Goal: Task Accomplishment & Management: Use online tool/utility

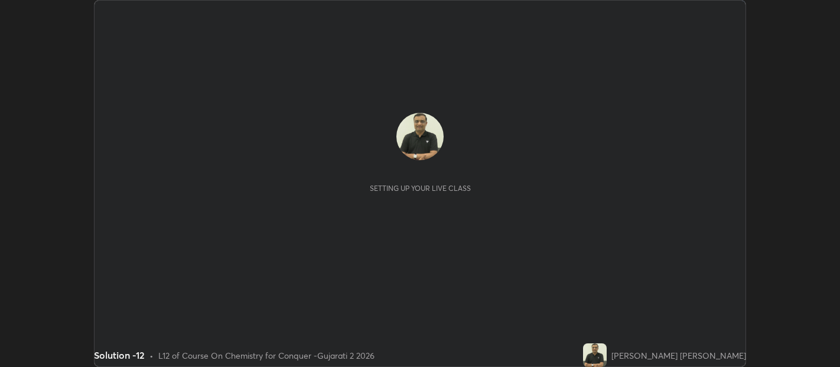
scroll to position [367, 839]
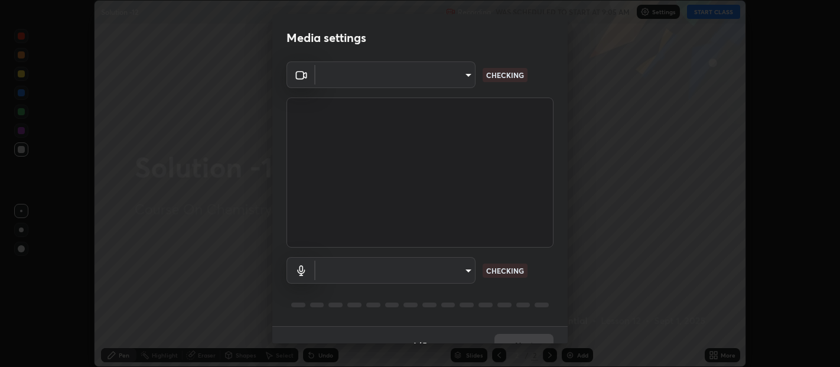
type input "b487a0c9c9d09bbbb380115422a62fd2740c7016d7b14ac64127474a774b5f74"
type input "communications"
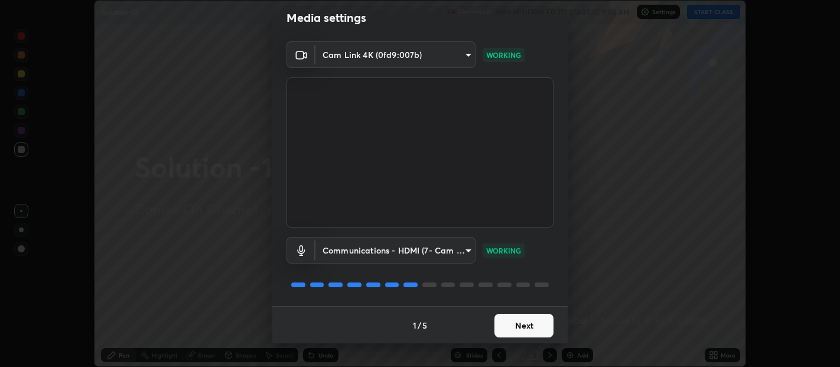
click at [509, 331] on button "Next" at bounding box center [523, 326] width 59 height 24
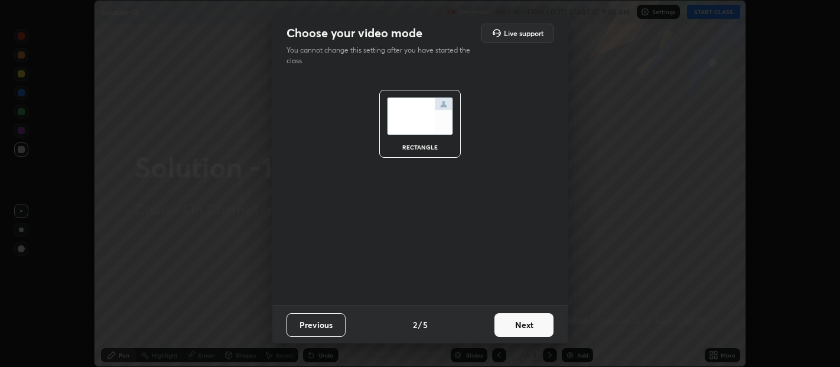
click at [507, 326] on button "Next" at bounding box center [523, 325] width 59 height 24
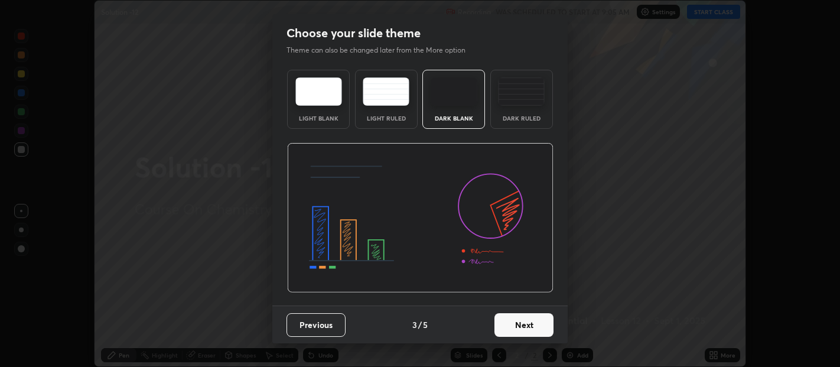
click at [509, 325] on button "Next" at bounding box center [523, 325] width 59 height 24
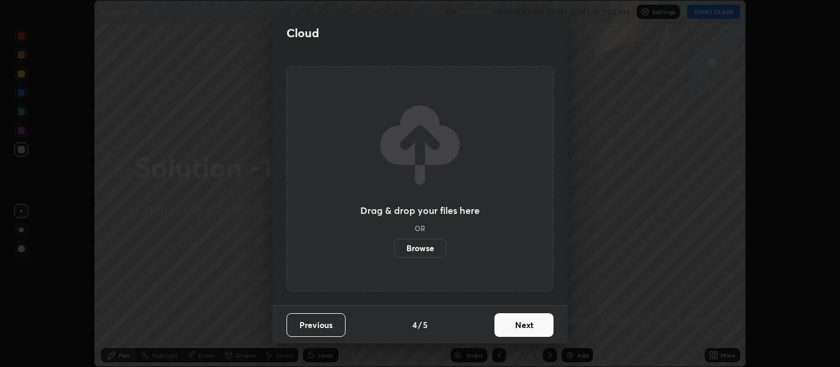
click at [516, 323] on button "Next" at bounding box center [523, 325] width 59 height 24
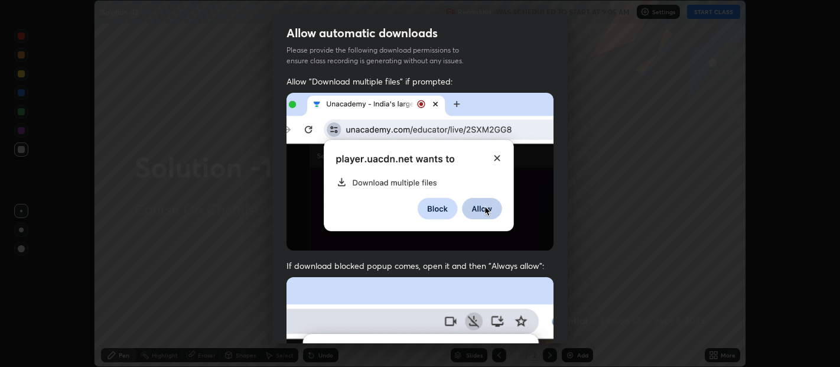
click at [568, 342] on div "Allow automatic downloads Please provide the following download permissions to …" at bounding box center [420, 183] width 840 height 367
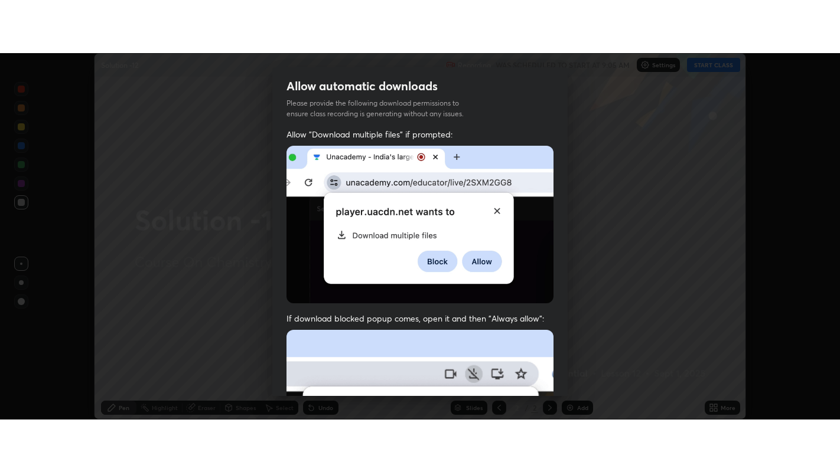
scroll to position [261, 0]
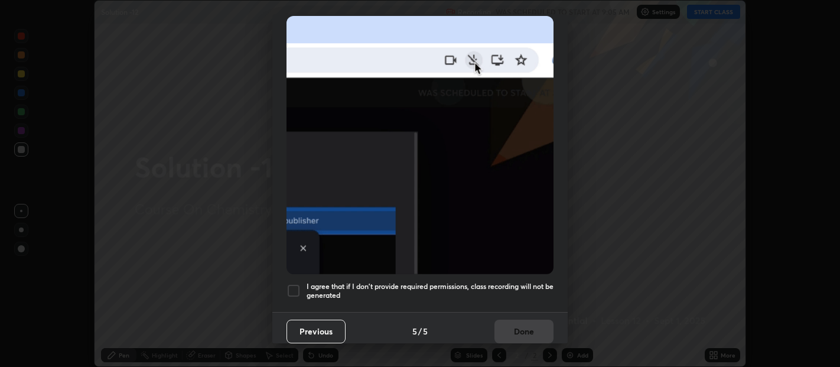
click at [291, 283] on div at bounding box center [293, 290] width 14 height 14
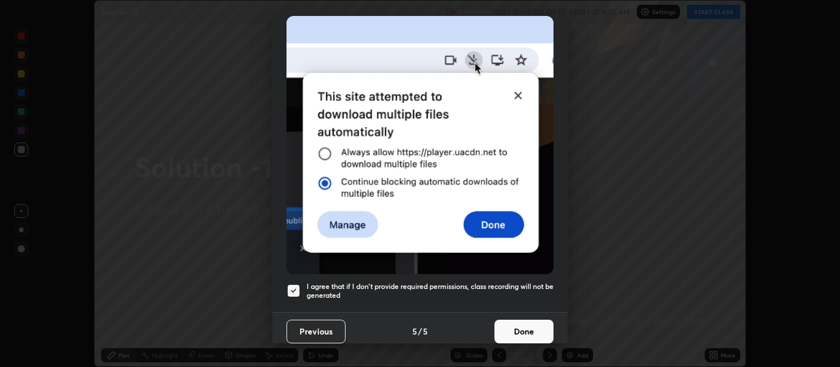
click at [503, 326] on button "Done" at bounding box center [523, 331] width 59 height 24
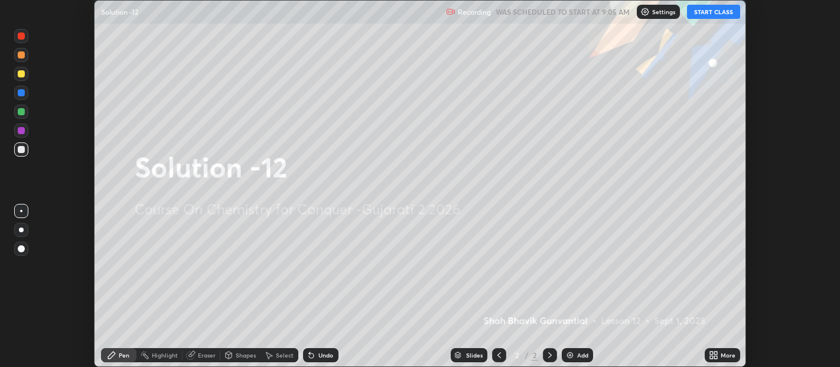
click at [710, 13] on button "START CLASS" at bounding box center [713, 12] width 53 height 14
click at [572, 357] on img at bounding box center [569, 354] width 9 height 9
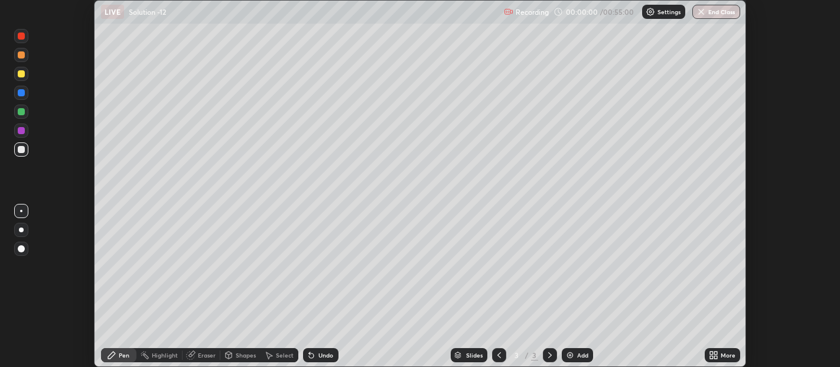
click at [574, 357] on div "Add" at bounding box center [576, 355] width 31 height 14
click at [573, 354] on div "Add" at bounding box center [576, 355] width 31 height 14
click at [577, 352] on div "Add" at bounding box center [582, 355] width 11 height 6
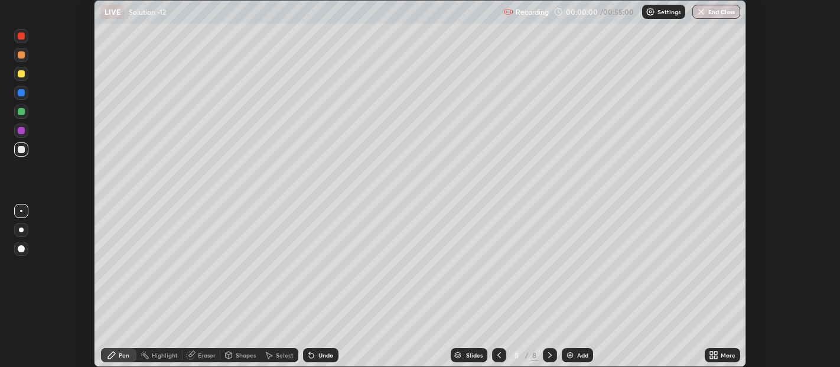
click at [577, 352] on div "Add" at bounding box center [582, 355] width 11 height 6
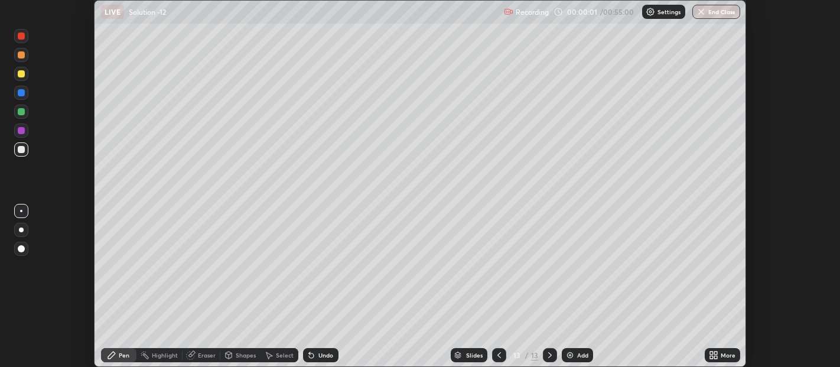
click at [575, 352] on div "Add" at bounding box center [576, 355] width 31 height 14
click at [497, 357] on icon at bounding box center [498, 354] width 9 height 9
click at [498, 354] on icon at bounding box center [498, 354] width 9 height 9
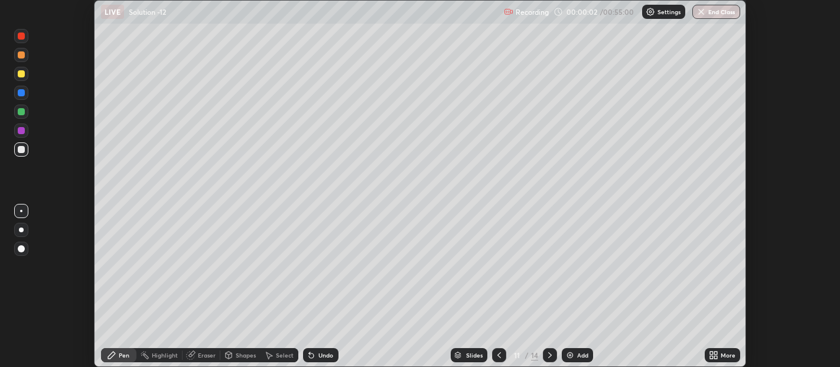
click at [494, 352] on icon at bounding box center [498, 354] width 9 height 9
click at [497, 355] on icon at bounding box center [498, 354] width 9 height 9
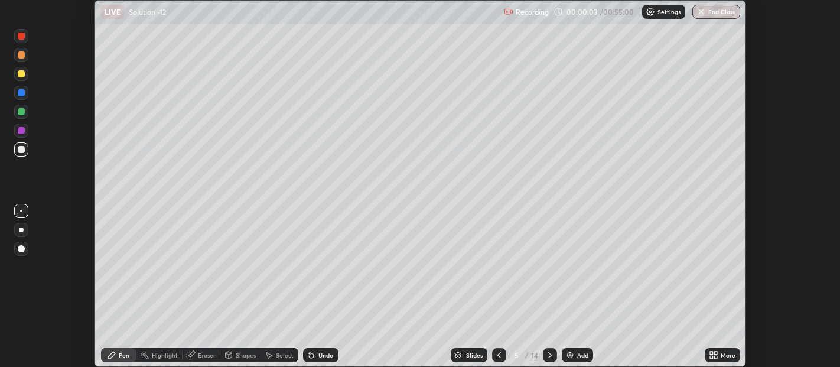
click at [497, 355] on icon at bounding box center [498, 354] width 9 height 9
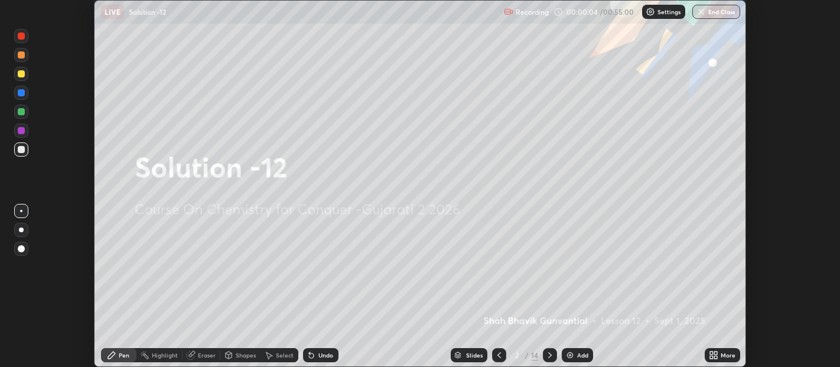
click at [546, 350] on icon at bounding box center [549, 354] width 9 height 9
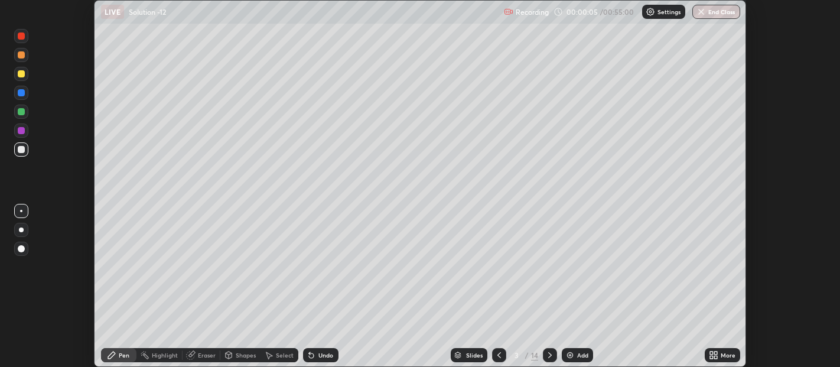
click at [715, 355] on icon at bounding box center [715, 356] width 3 height 3
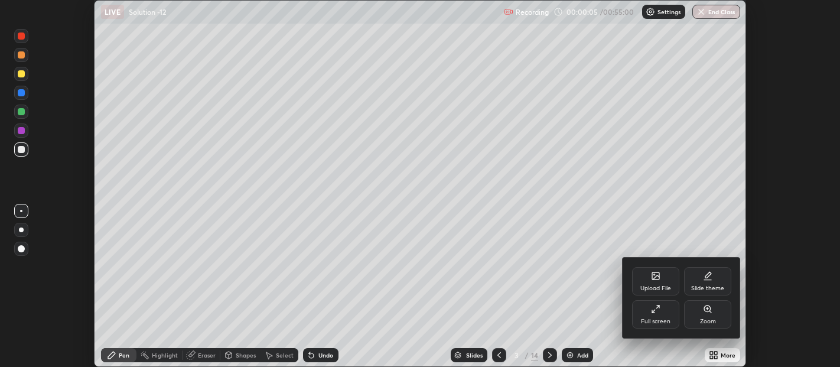
click at [650, 315] on div "Full screen" at bounding box center [655, 314] width 47 height 28
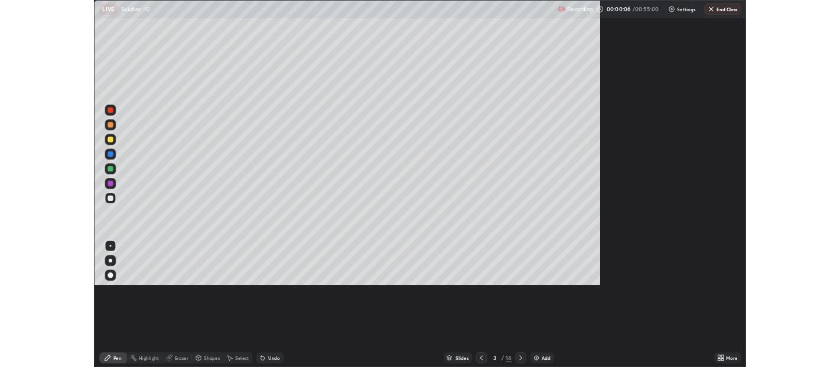
scroll to position [472, 840]
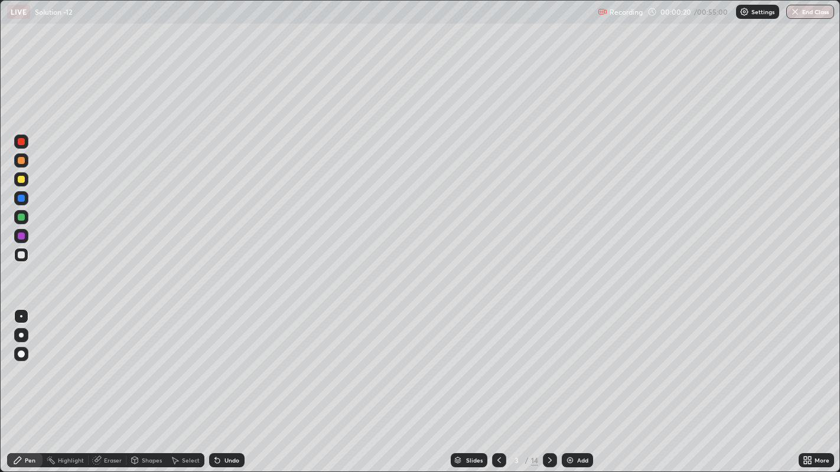
click at [21, 160] on div at bounding box center [21, 160] width 7 height 7
click at [22, 178] on div at bounding box center [21, 179] width 7 height 7
click at [21, 162] on div at bounding box center [21, 160] width 7 height 7
click at [18, 215] on div at bounding box center [21, 217] width 7 height 7
click at [19, 197] on div at bounding box center [21, 198] width 7 height 7
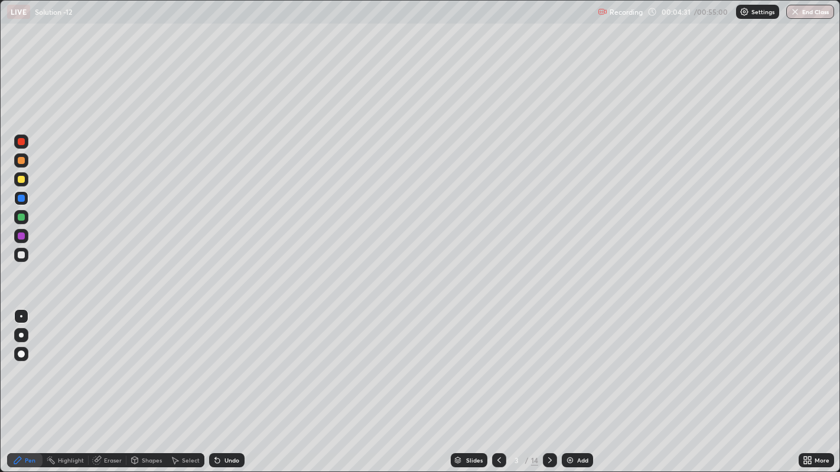
click at [21, 254] on div at bounding box center [21, 255] width 7 height 7
click at [22, 179] on div at bounding box center [21, 179] width 7 height 7
click at [21, 236] on div at bounding box center [21, 236] width 7 height 7
click at [548, 366] on icon at bounding box center [549, 460] width 9 height 9
click at [19, 144] on div at bounding box center [21, 141] width 7 height 7
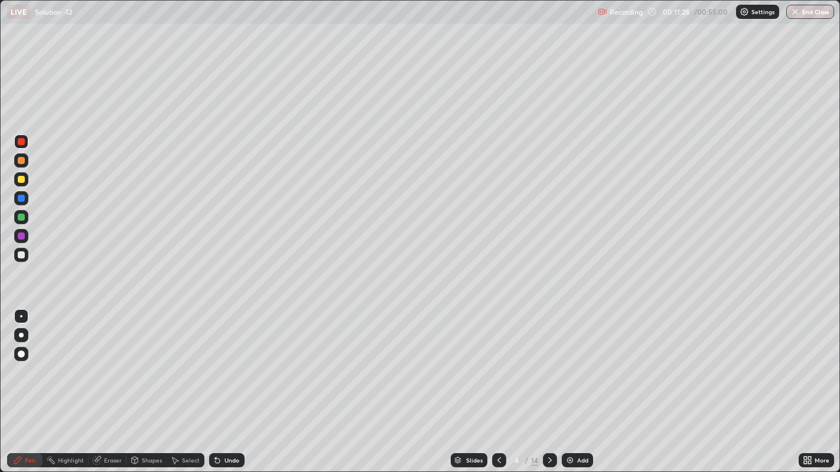
click at [21, 161] on div at bounding box center [21, 160] width 7 height 7
click at [21, 223] on div at bounding box center [21, 217] width 14 height 14
click at [15, 199] on div at bounding box center [21, 198] width 14 height 14
click at [22, 161] on div at bounding box center [21, 160] width 7 height 7
click at [18, 253] on div at bounding box center [21, 255] width 7 height 7
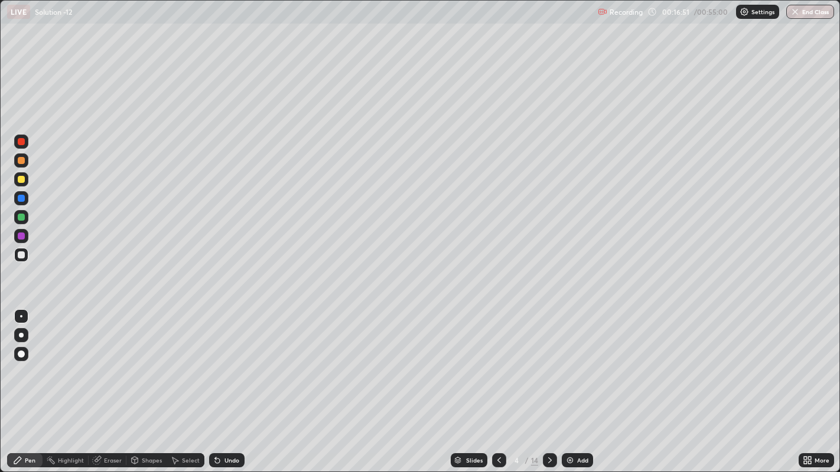
click at [18, 162] on div at bounding box center [21, 160] width 7 height 7
click at [20, 198] on div at bounding box center [21, 198] width 7 height 7
click at [20, 197] on div at bounding box center [21, 198] width 7 height 7
click at [18, 179] on div at bounding box center [21, 179] width 7 height 7
click at [20, 254] on div at bounding box center [21, 255] width 7 height 7
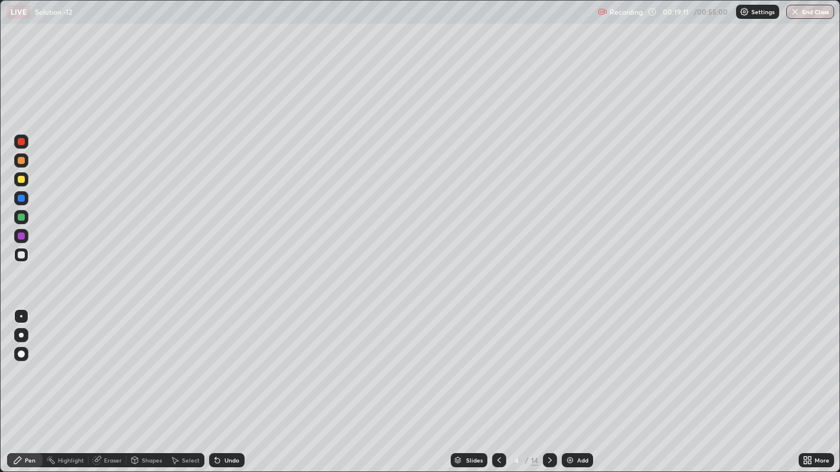
click at [548, 366] on icon at bounding box center [549, 460] width 9 height 9
click at [21, 199] on div at bounding box center [21, 198] width 7 height 7
click at [20, 178] on div at bounding box center [21, 179] width 7 height 7
click at [21, 200] on div at bounding box center [21, 198] width 7 height 7
click at [21, 179] on div at bounding box center [21, 179] width 7 height 7
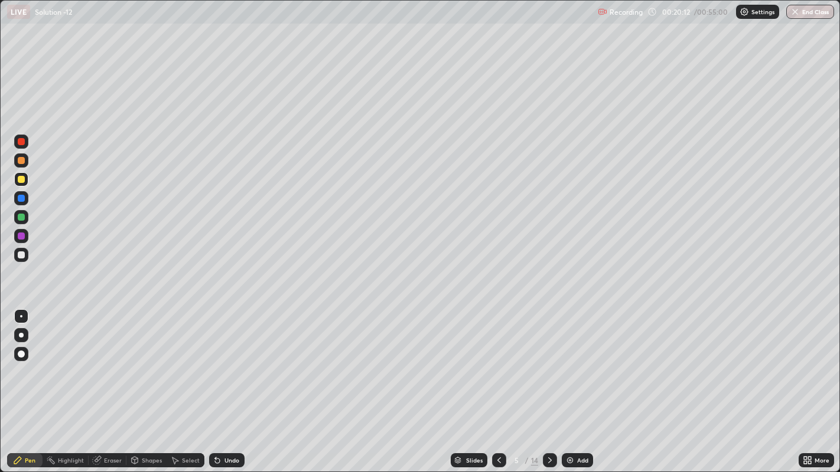
click at [18, 218] on div at bounding box center [21, 217] width 7 height 7
click at [19, 162] on div at bounding box center [21, 160] width 7 height 7
click at [549, 366] on icon at bounding box center [549, 460] width 9 height 9
click at [498, 366] on icon at bounding box center [498, 460] width 9 height 9
click at [550, 366] on icon at bounding box center [549, 460] width 9 height 9
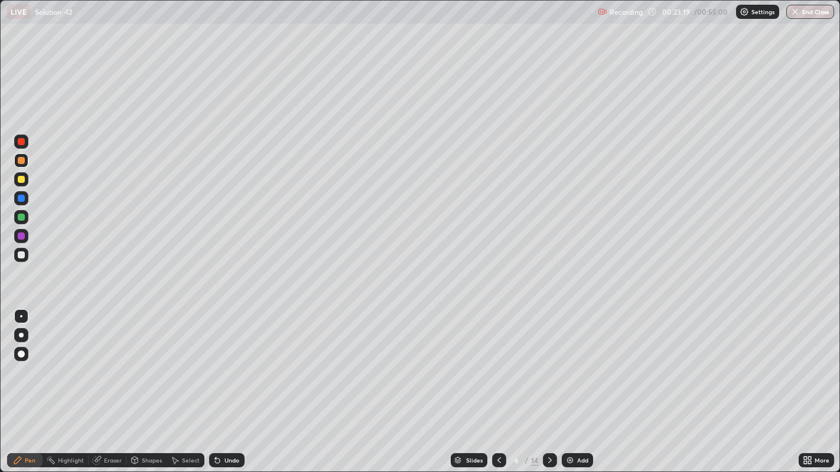
click at [18, 178] on div at bounding box center [21, 179] width 7 height 7
click at [22, 162] on div at bounding box center [21, 160] width 7 height 7
click at [22, 147] on div at bounding box center [21, 142] width 14 height 14
click at [19, 181] on div at bounding box center [21, 179] width 7 height 7
click at [21, 201] on div at bounding box center [21, 198] width 7 height 7
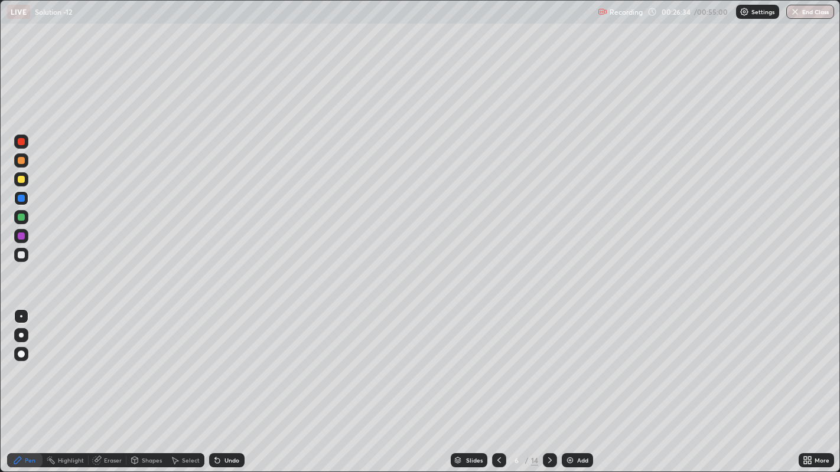
click at [20, 180] on div at bounding box center [21, 179] width 7 height 7
click at [19, 161] on div at bounding box center [21, 160] width 7 height 7
click at [549, 366] on icon at bounding box center [549, 460] width 9 height 9
click at [21, 179] on div at bounding box center [21, 179] width 7 height 7
click at [19, 181] on div at bounding box center [21, 179] width 7 height 7
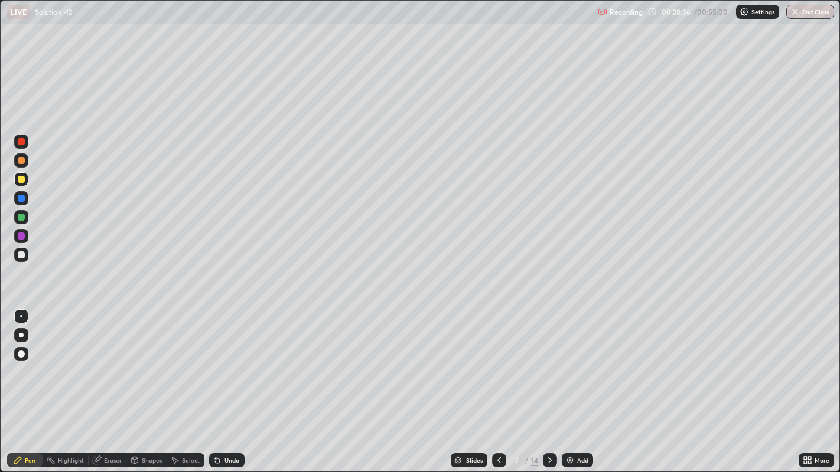
click at [18, 201] on div at bounding box center [21, 198] width 14 height 14
click at [18, 162] on div at bounding box center [21, 160] width 7 height 7
click at [549, 366] on icon at bounding box center [549, 460] width 9 height 9
click at [22, 178] on div at bounding box center [21, 179] width 7 height 7
click at [21, 162] on div at bounding box center [21, 160] width 7 height 7
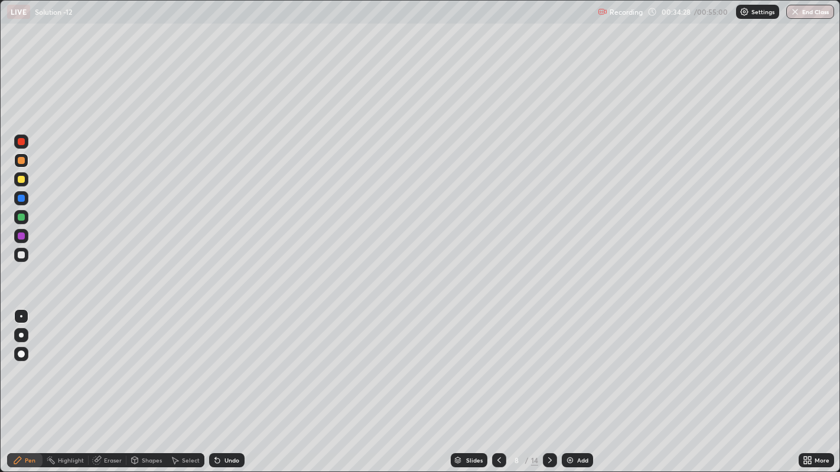
click at [18, 180] on div at bounding box center [21, 179] width 7 height 7
click at [21, 254] on div at bounding box center [21, 255] width 7 height 7
click at [550, 366] on icon at bounding box center [549, 460] width 9 height 9
click at [107, 366] on div "Eraser" at bounding box center [113, 461] width 18 height 6
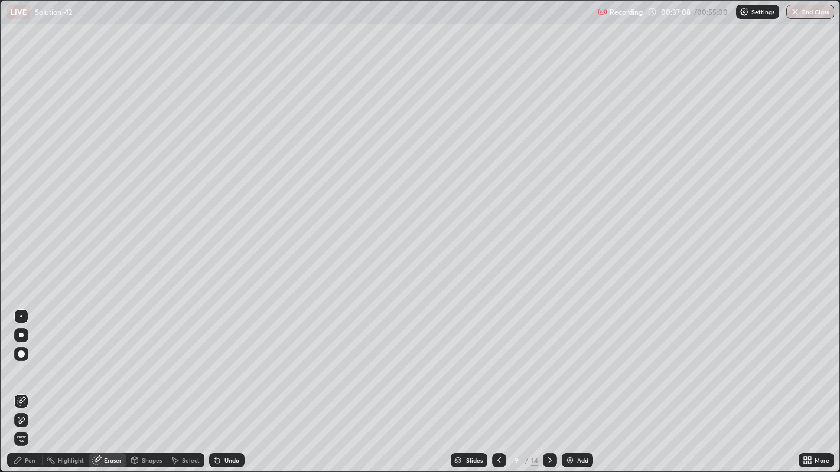
click at [34, 366] on div "Pen" at bounding box center [30, 461] width 11 height 6
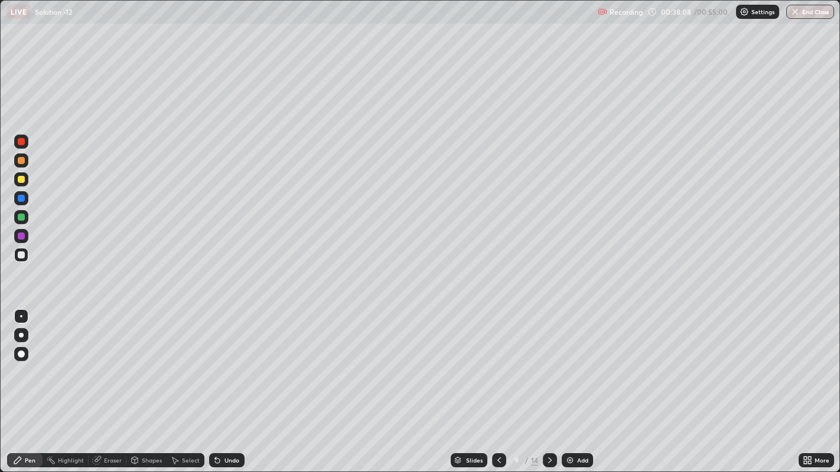
click at [22, 181] on div at bounding box center [21, 179] width 7 height 7
click at [498, 366] on icon at bounding box center [498, 460] width 9 height 9
click at [546, 366] on icon at bounding box center [549, 460] width 9 height 9
click at [548, 366] on icon at bounding box center [550, 461] width 4 height 6
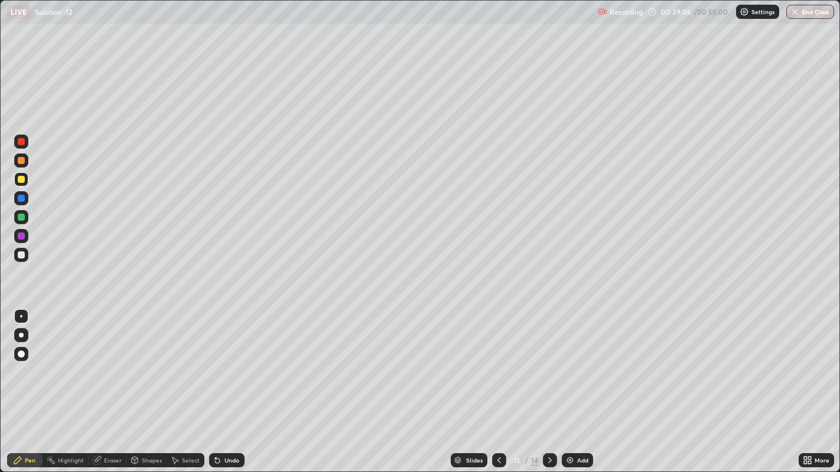
click at [498, 366] on icon at bounding box center [499, 461] width 4 height 6
click at [497, 366] on icon at bounding box center [498, 460] width 9 height 9
click at [548, 366] on icon at bounding box center [549, 460] width 9 height 9
click at [497, 366] on icon at bounding box center [498, 460] width 9 height 9
click at [501, 366] on div at bounding box center [499, 461] width 14 height 24
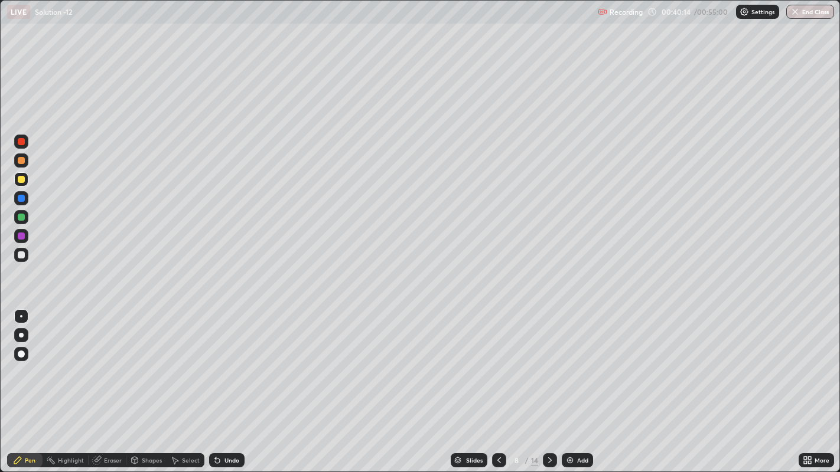
click at [548, 366] on icon at bounding box center [550, 461] width 4 height 6
click at [548, 366] on icon at bounding box center [549, 460] width 9 height 9
click at [20, 217] on div at bounding box center [21, 217] width 7 height 7
click at [18, 180] on div at bounding box center [21, 179] width 7 height 7
click at [547, 366] on icon at bounding box center [549, 460] width 9 height 9
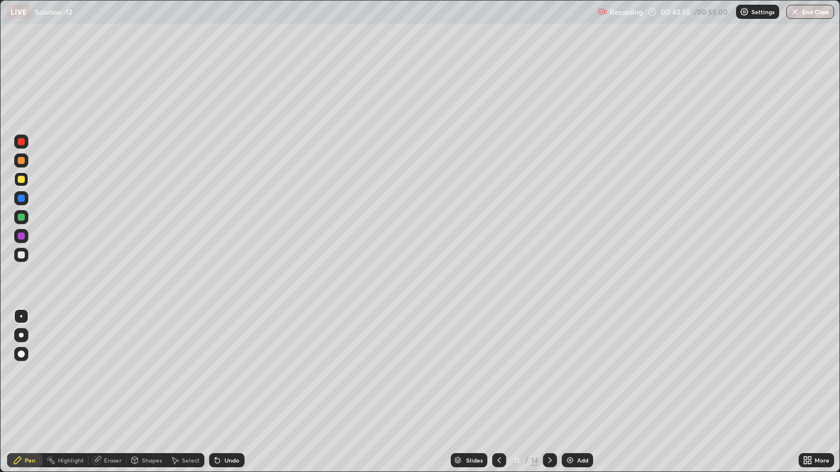
click at [15, 162] on div at bounding box center [21, 161] width 14 height 14
click at [20, 198] on div at bounding box center [21, 198] width 7 height 7
click at [20, 179] on div at bounding box center [21, 179] width 7 height 7
click at [21, 254] on div at bounding box center [21, 255] width 7 height 7
click at [548, 366] on icon at bounding box center [549, 460] width 9 height 9
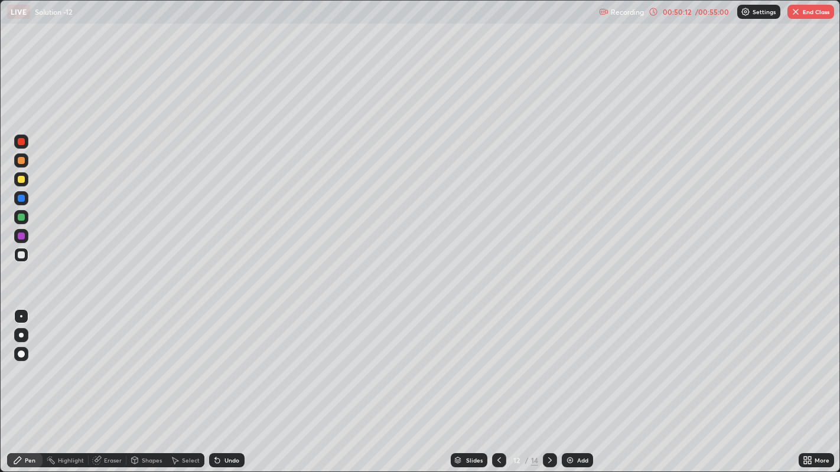
click at [21, 162] on div at bounding box center [21, 160] width 7 height 7
click at [22, 182] on div at bounding box center [21, 179] width 7 height 7
click at [21, 161] on div at bounding box center [21, 160] width 7 height 7
click at [547, 366] on icon at bounding box center [549, 460] width 9 height 9
click at [803, 12] on button "End Class" at bounding box center [810, 12] width 47 height 14
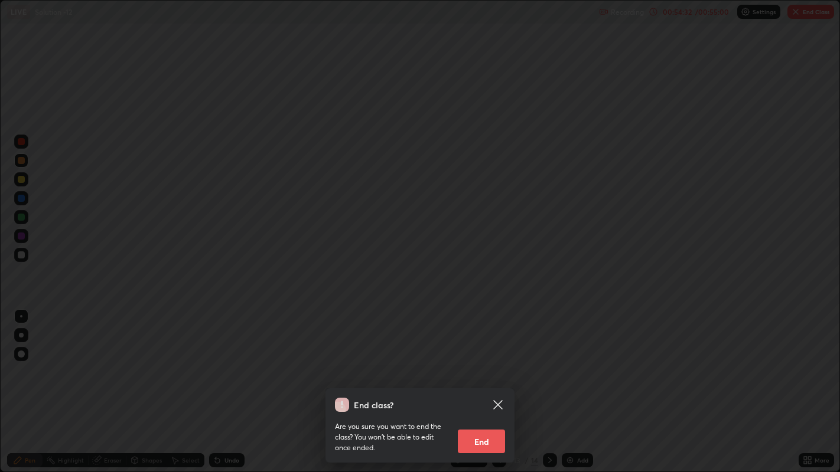
click at [476, 366] on button "End" at bounding box center [481, 442] width 47 height 24
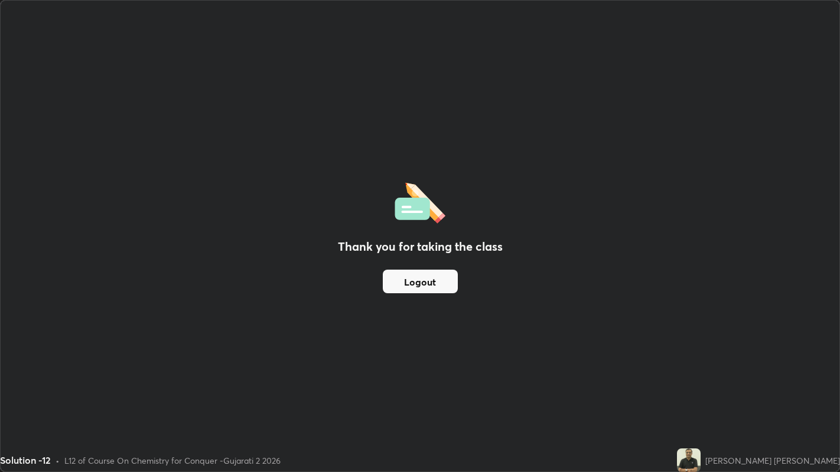
click at [406, 280] on button "Logout" at bounding box center [420, 282] width 75 height 24
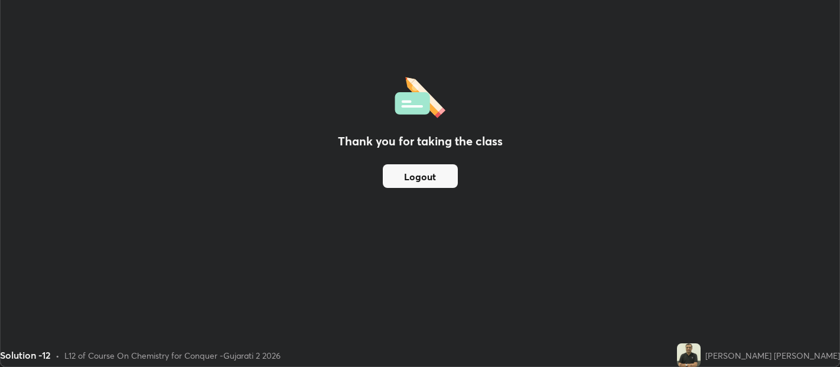
scroll to position [58673, 58201]
